Goal: Information Seeking & Learning: Learn about a topic

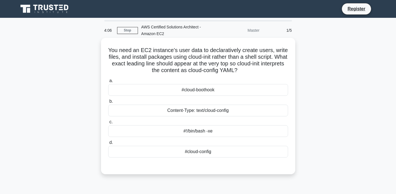
click at [123, 129] on div "#!/bin/bash -xe" at bounding box center [198, 131] width 180 height 12
click at [108, 124] on input "c. #!/bin/bash -xe" at bounding box center [108, 122] width 0 height 4
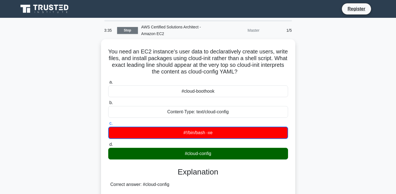
click at [129, 31] on link "Stop" at bounding box center [127, 30] width 21 height 7
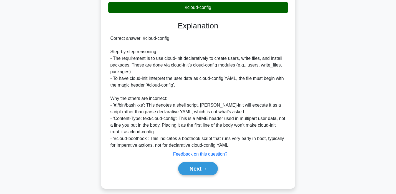
scroll to position [146, 0]
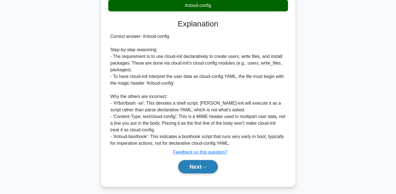
click at [197, 166] on button "Next" at bounding box center [198, 166] width 40 height 13
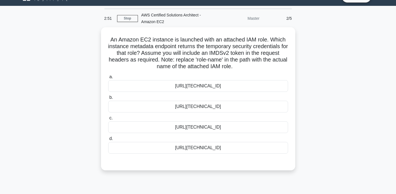
scroll to position [0, 0]
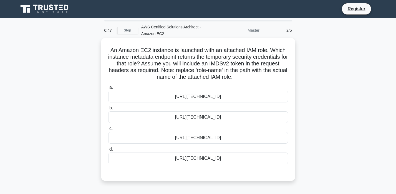
click at [255, 97] on div "http://169.254.169.254/latest/meta-data/iam/security-credentials/role-name" at bounding box center [198, 97] width 180 height 12
click at [108, 89] on input "a. http://169.254.169.254/latest/meta-data/iam/security-credentials/role-name" at bounding box center [108, 88] width 0 height 4
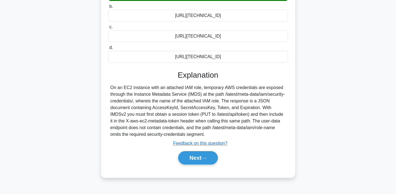
scroll to position [106, 0]
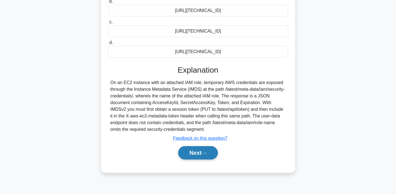
click at [197, 152] on button "Next" at bounding box center [198, 152] width 40 height 13
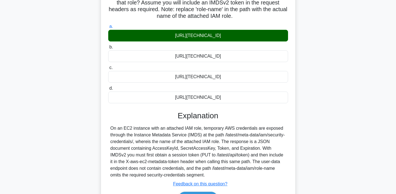
scroll to position [0, 0]
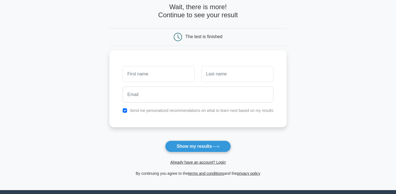
scroll to position [24, 0]
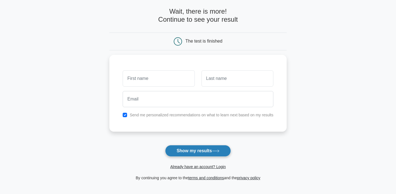
click at [202, 151] on button "Show my results" at bounding box center [198, 151] width 66 height 12
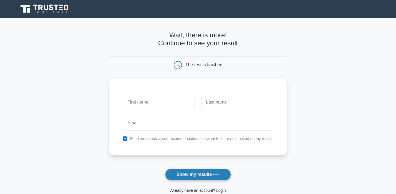
click at [190, 172] on button "Show my results" at bounding box center [198, 174] width 66 height 12
click at [317, 110] on main "Wait, there is more! Continue to see your result The test is finished and the" at bounding box center [198, 118] width 396 height 200
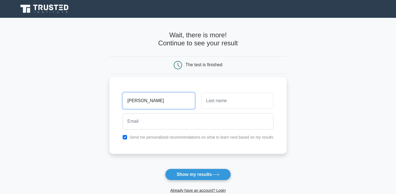
type input "MENKIR"
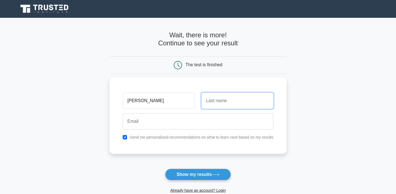
click at [220, 99] on input "text" at bounding box center [238, 100] width 72 height 16
type input "Girma"
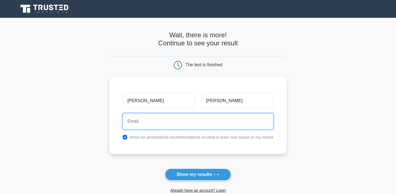
click at [154, 119] on input "email" at bounding box center [198, 121] width 151 height 16
click at [144, 119] on input "menkirg@gmail.com" at bounding box center [198, 121] width 151 height 16
type input "menkirgaws@gmail.com"
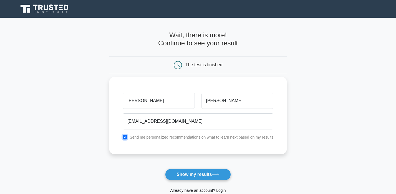
click at [127, 137] on input "checkbox" at bounding box center [125, 137] width 4 height 4
checkbox input "false"
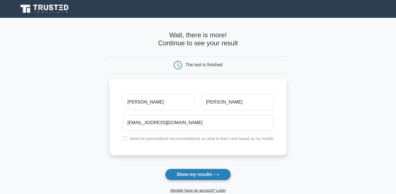
click at [180, 173] on button "Show my results" at bounding box center [198, 174] width 66 height 12
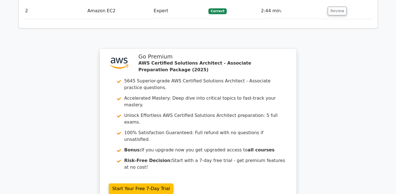
scroll to position [744, 0]
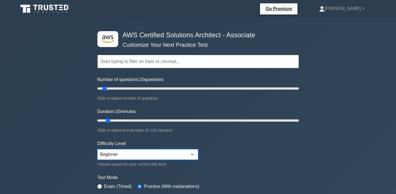
click at [191, 153] on select "Beginner Intermediate Expert" at bounding box center [147, 154] width 101 height 11
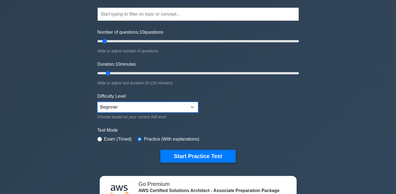
scroll to position [49, 0]
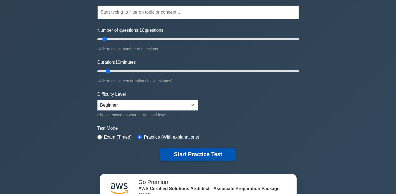
click at [207, 153] on button "Start Practice Test" at bounding box center [198, 153] width 75 height 13
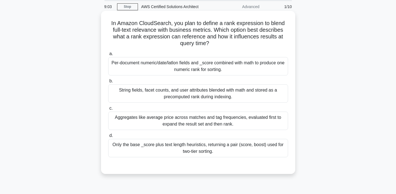
scroll to position [18, 0]
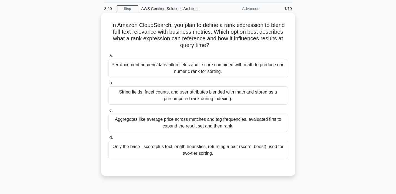
click at [227, 124] on div "Aggregates like average price across matches and tag frequencies, evaluated fir…" at bounding box center [198, 122] width 180 height 18
click at [108, 112] on input "c. Aggregates like average price across matches and tag frequencies, evaluated …" at bounding box center [108, 110] width 0 height 4
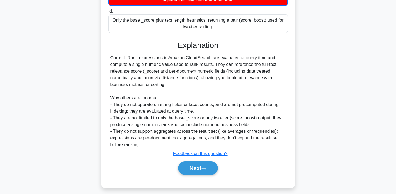
scroll to position [149, 0]
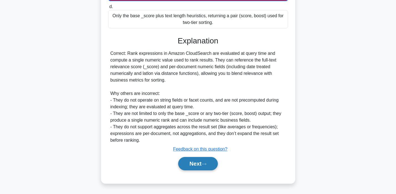
click at [193, 167] on button "Next" at bounding box center [198, 163] width 40 height 13
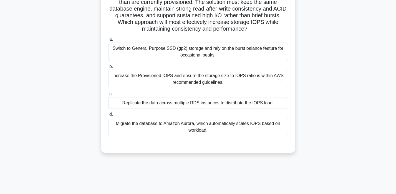
scroll to position [0, 0]
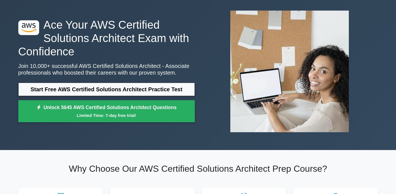
scroll to position [22, 0]
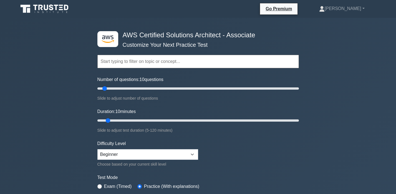
click at [229, 64] on input "text" at bounding box center [198, 61] width 202 height 13
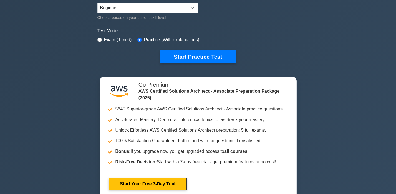
scroll to position [146, 0]
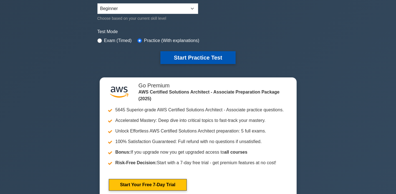
click at [209, 57] on button "Start Practice Test" at bounding box center [198, 57] width 75 height 13
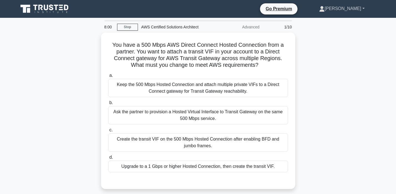
click at [364, 9] on link "[PERSON_NAME]" at bounding box center [342, 8] width 72 height 11
click at [256, 28] on div "Advanced" at bounding box center [238, 26] width 49 height 11
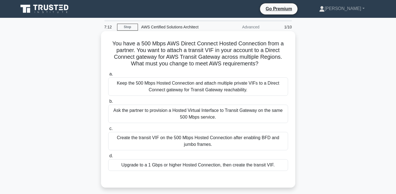
click at [190, 167] on div "Upgrade to a 1 Gbps or higher Hosted Connection, then create the transit VIF." at bounding box center [198, 165] width 180 height 12
click at [108, 157] on input "d. Upgrade to a 1 Gbps or higher Hosted Connection, then create the transit VIF." at bounding box center [108, 156] width 0 height 4
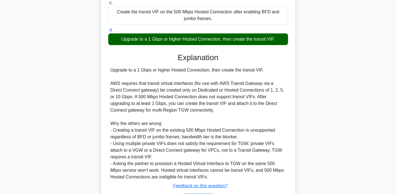
scroll to position [162, 0]
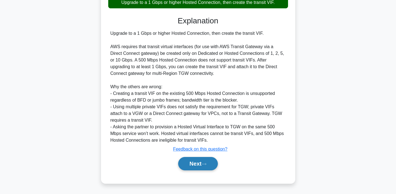
click at [199, 163] on button "Next" at bounding box center [198, 163] width 40 height 13
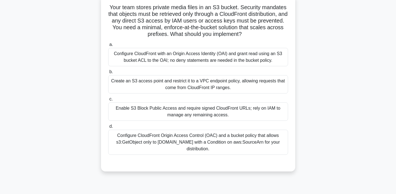
scroll to position [39, 0]
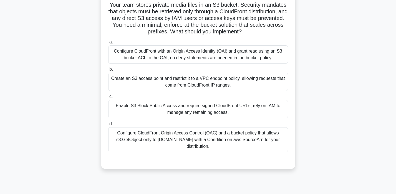
click at [205, 136] on div "Configure CloudFront Origin Access Control (OAC) and a bucket policy that allow…" at bounding box center [198, 139] width 180 height 25
click at [108, 126] on input "d. Configure CloudFront Origin Access Control (OAC) and a bucket policy that al…" at bounding box center [108, 124] width 0 height 4
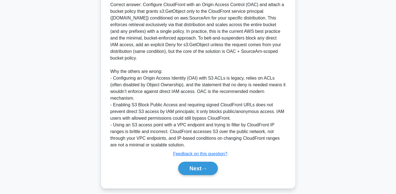
scroll to position [215, 0]
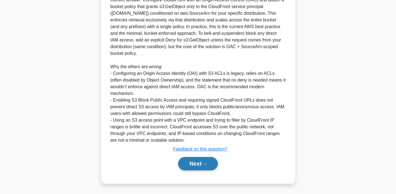
click at [197, 161] on button "Next" at bounding box center [198, 163] width 40 height 13
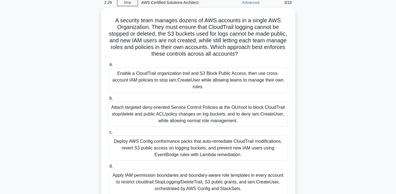
scroll to position [0, 0]
